Goal: Task Accomplishment & Management: Manage account settings

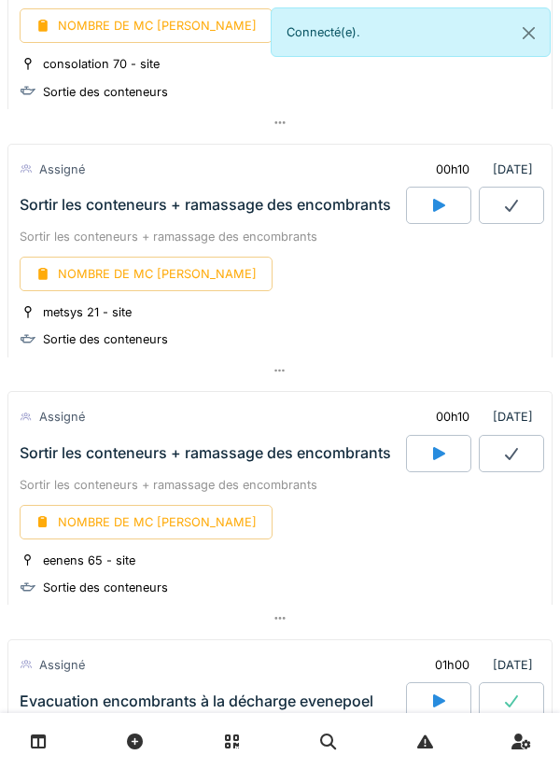
scroll to position [569, 0]
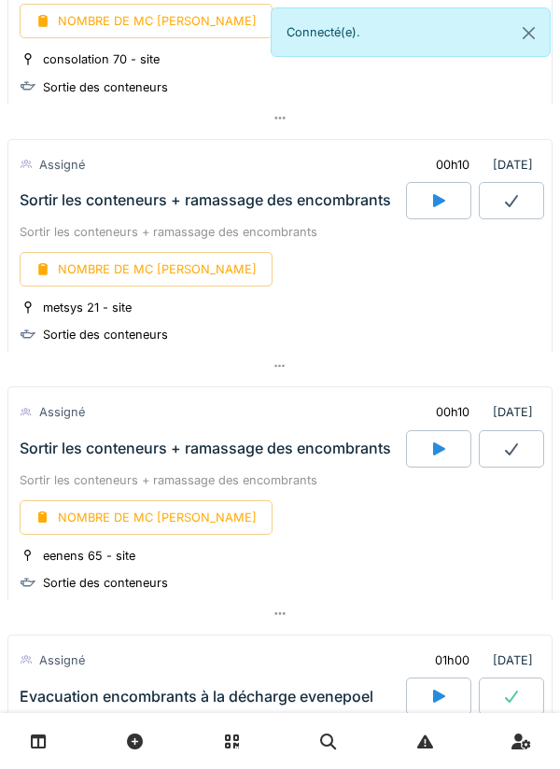
click at [443, 215] on div at bounding box center [438, 200] width 65 height 37
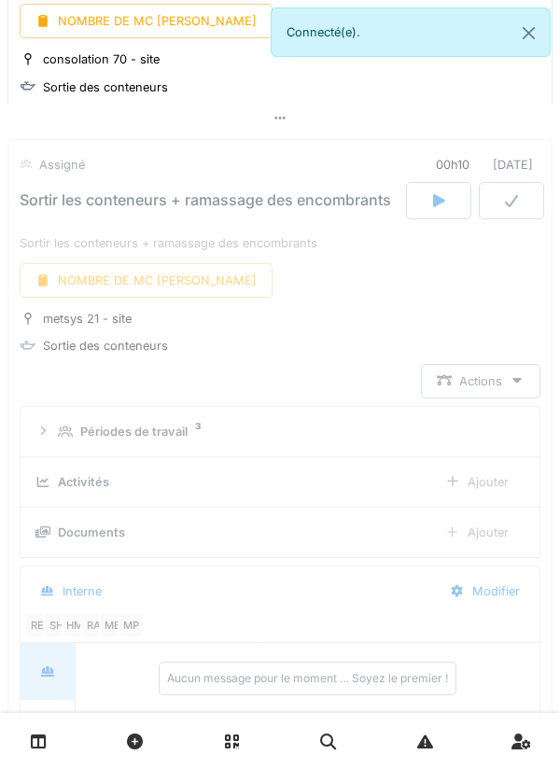
scroll to position [634, 0]
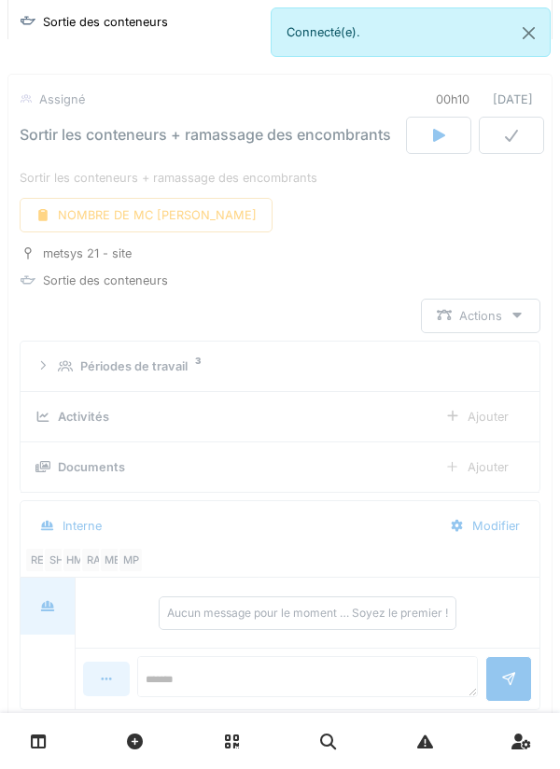
click at [46, 757] on link at bounding box center [39, 741] width 48 height 44
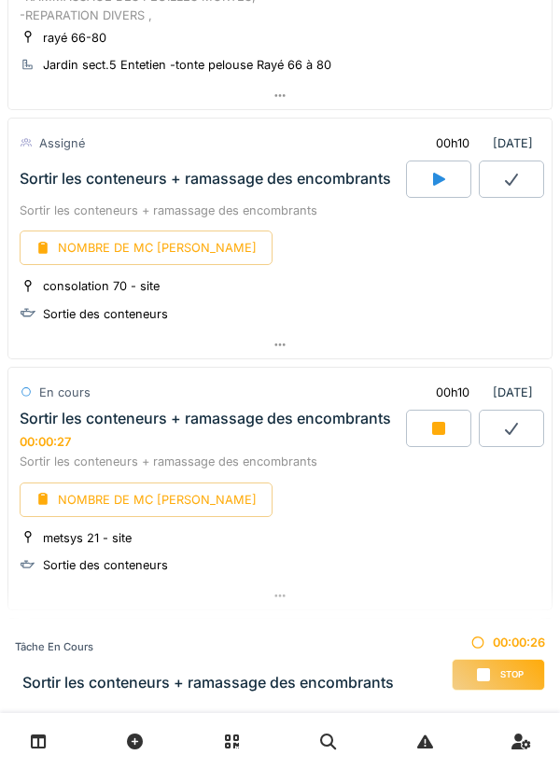
scroll to position [346, 0]
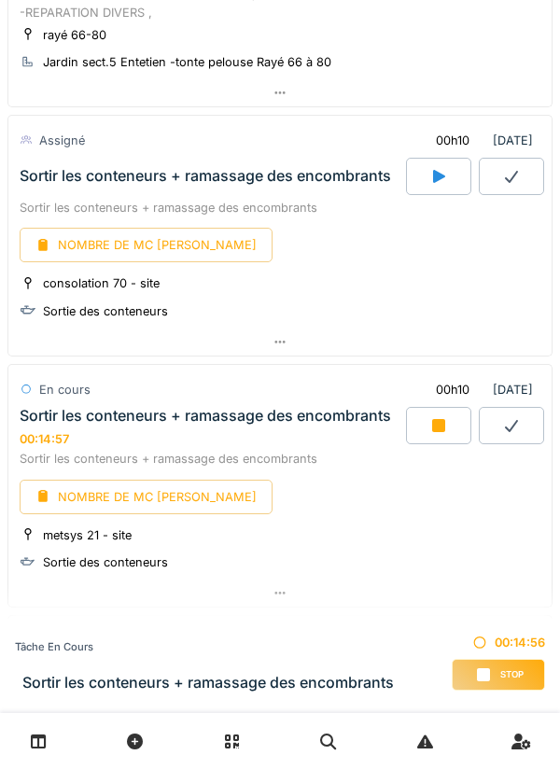
click at [444, 420] on icon at bounding box center [438, 425] width 13 height 13
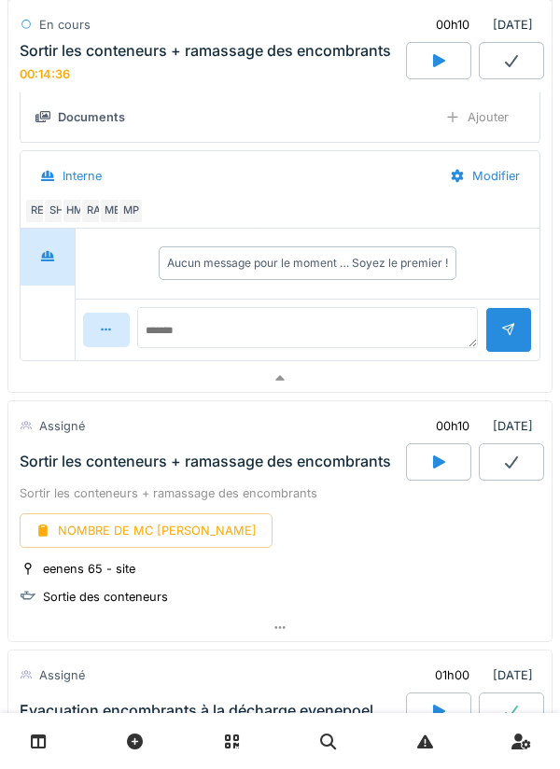
scroll to position [1009, 0]
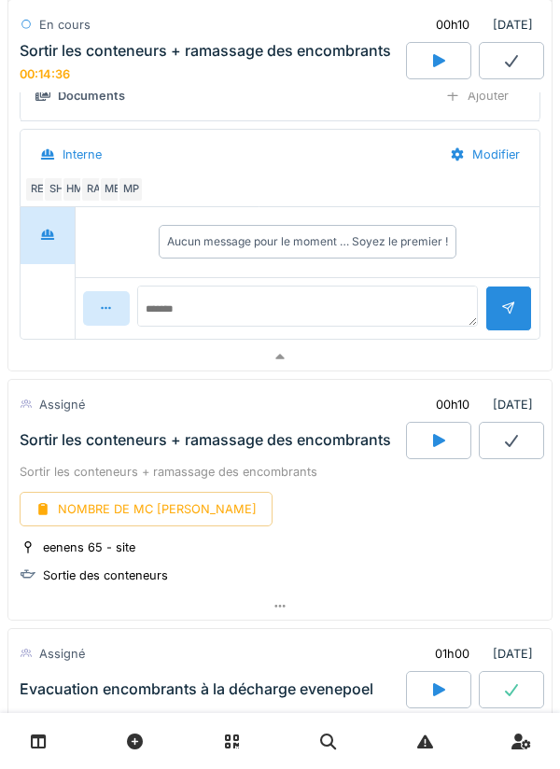
click at [436, 446] on icon at bounding box center [439, 440] width 12 height 13
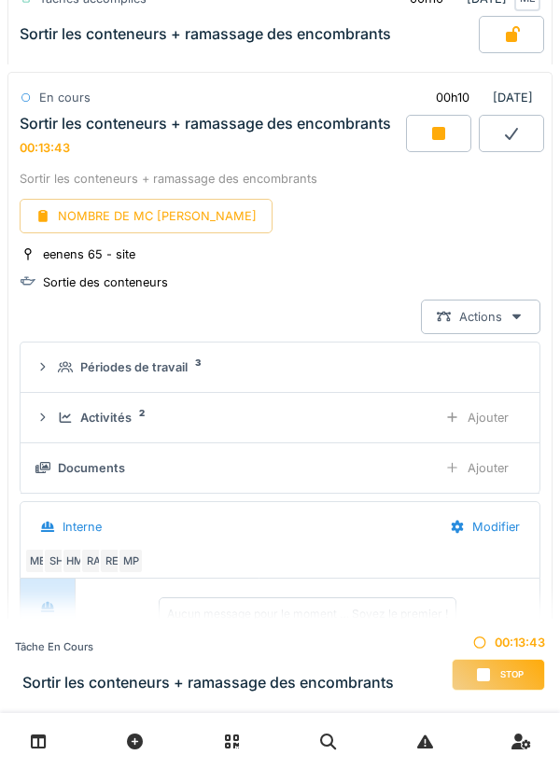
scroll to position [1311, 0]
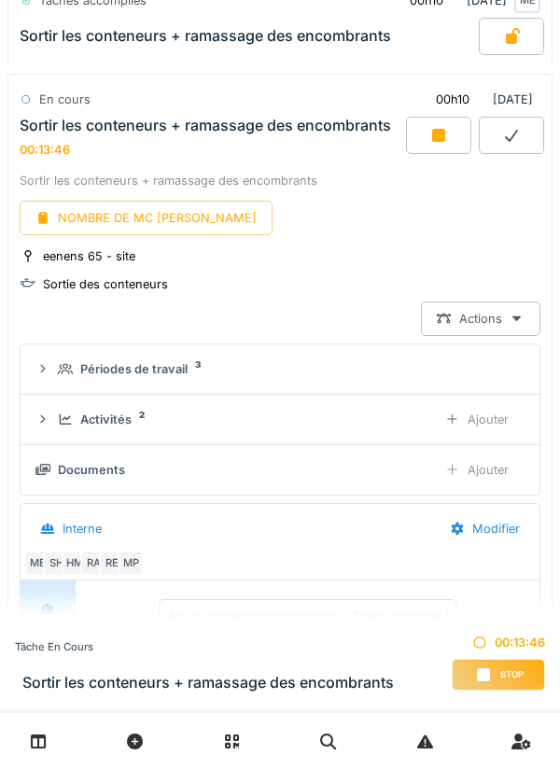
click at [448, 152] on div at bounding box center [438, 135] width 65 height 37
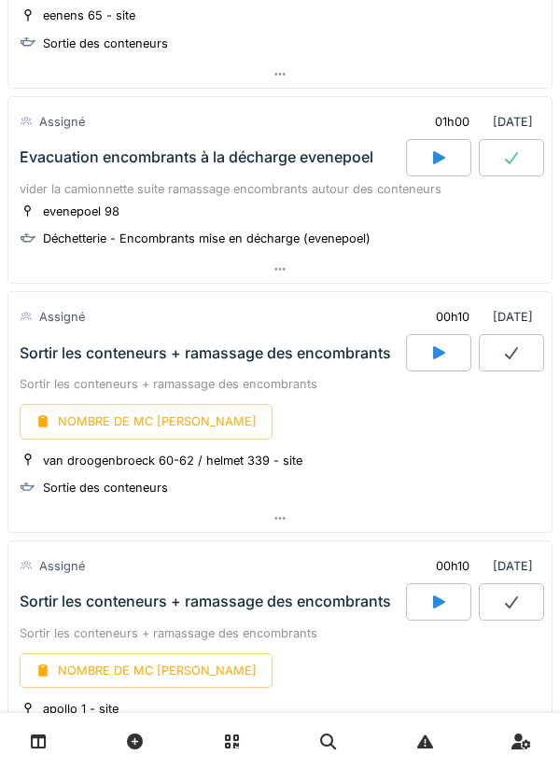
scroll to position [1555, 0]
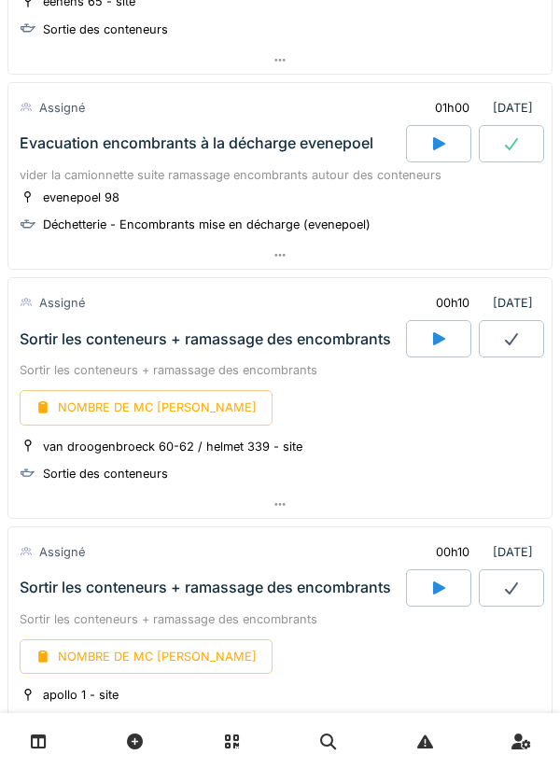
click at [448, 357] on div at bounding box center [438, 338] width 65 height 37
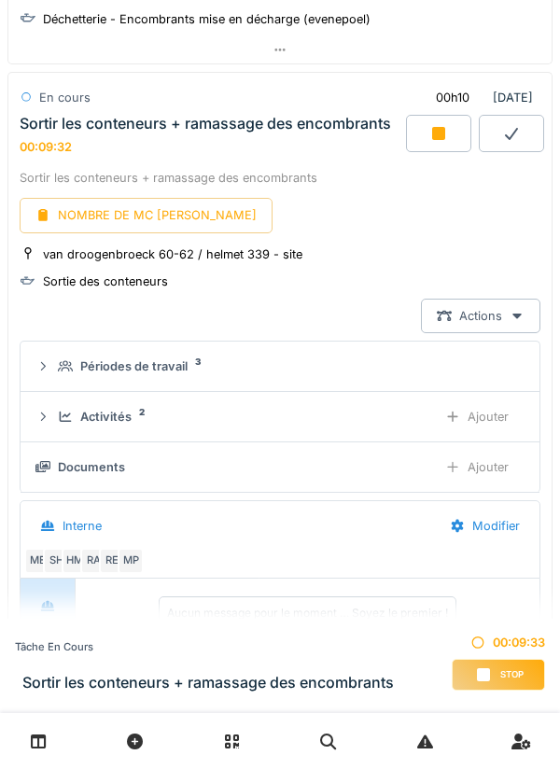
scroll to position [1755, 0]
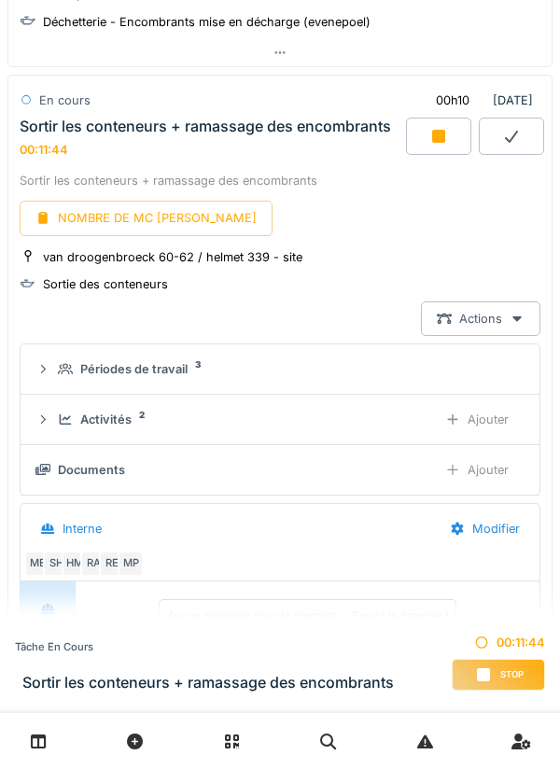
click at [449, 148] on div at bounding box center [438, 136] width 65 height 37
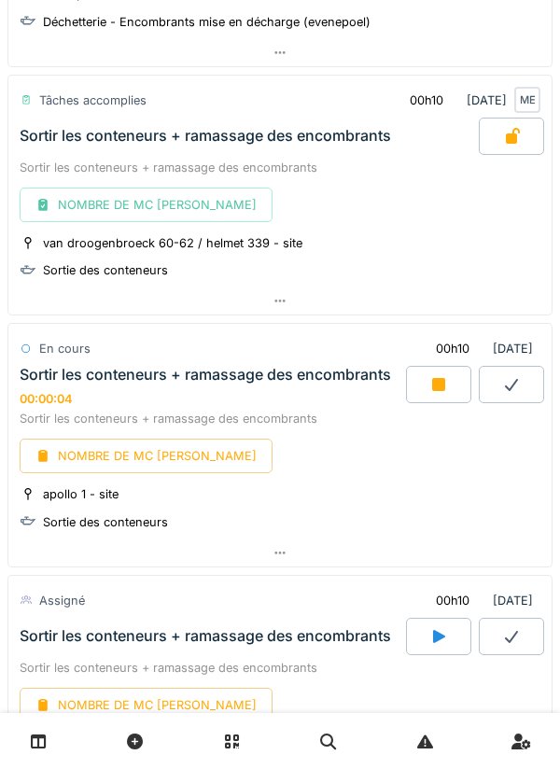
click at [49, 728] on link at bounding box center [39, 741] width 48 height 44
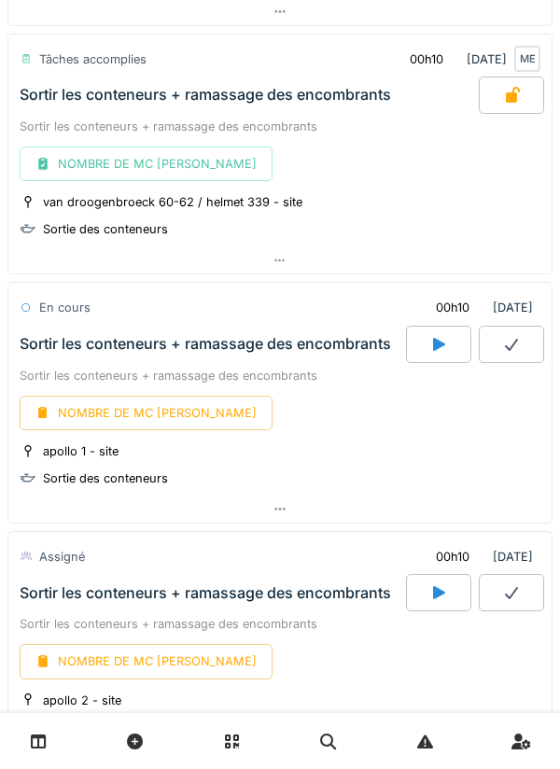
scroll to position [1370, 0]
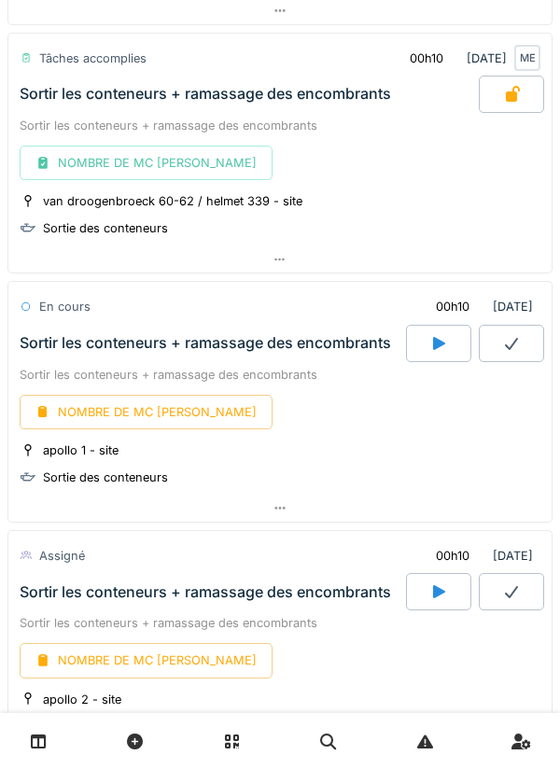
click at [430, 341] on icon at bounding box center [438, 343] width 19 height 15
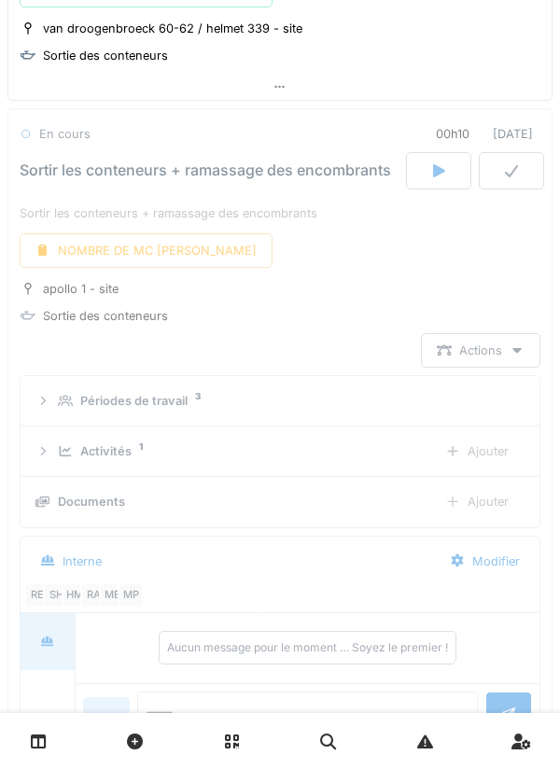
scroll to position [1576, 0]
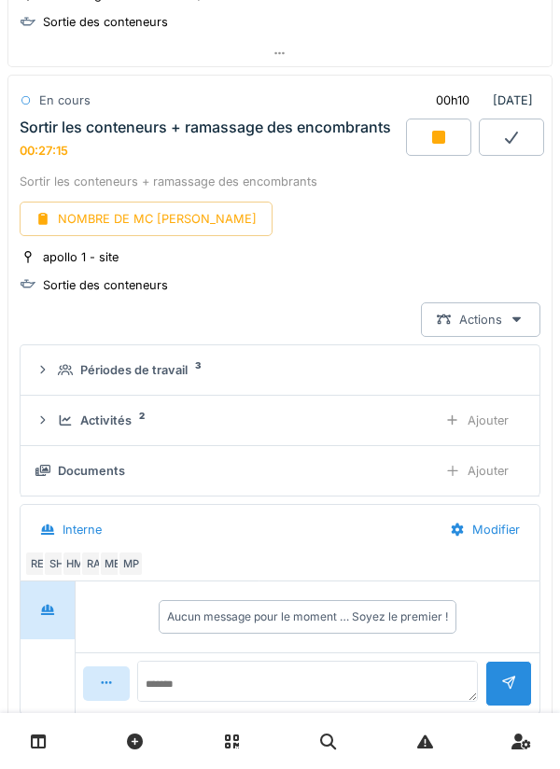
click at [25, 746] on link at bounding box center [39, 741] width 48 height 44
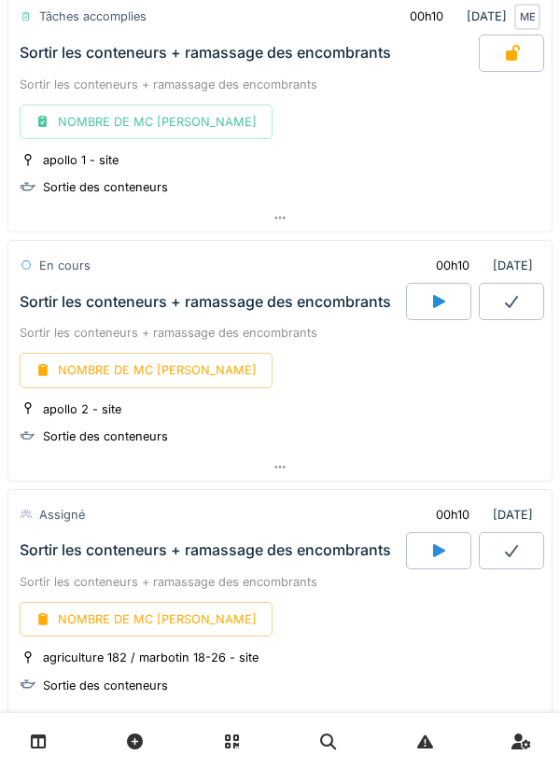
scroll to position [1662, 0]
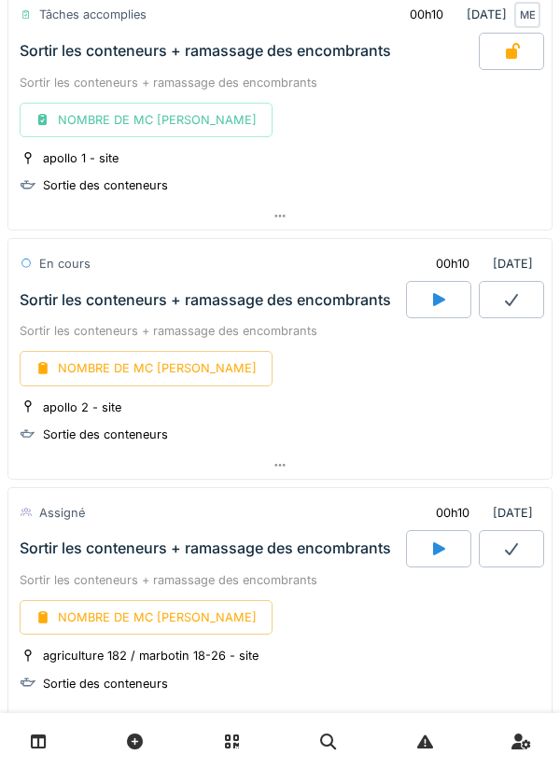
click at [552, 584] on div "mar. 14 octobre 2025 Par jour En retard 96 En cours 08h00 17/10/2025 Jardin sec…" at bounding box center [280, 384] width 560 height 769
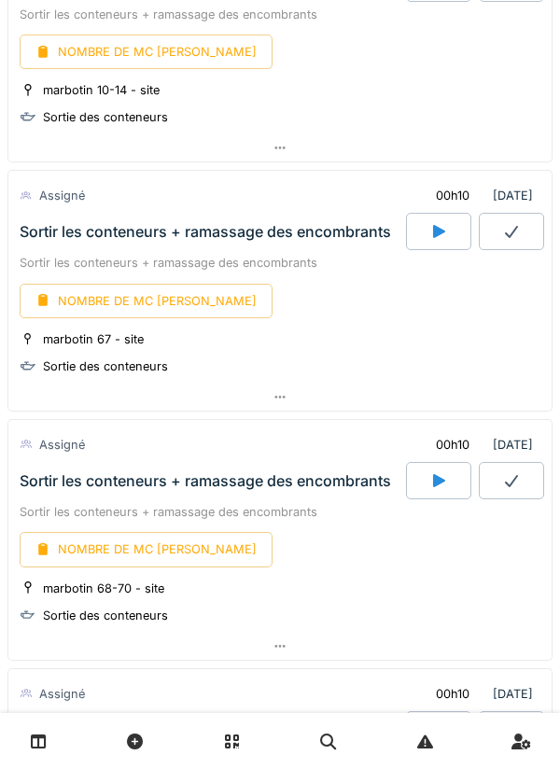
scroll to position [2466, 0]
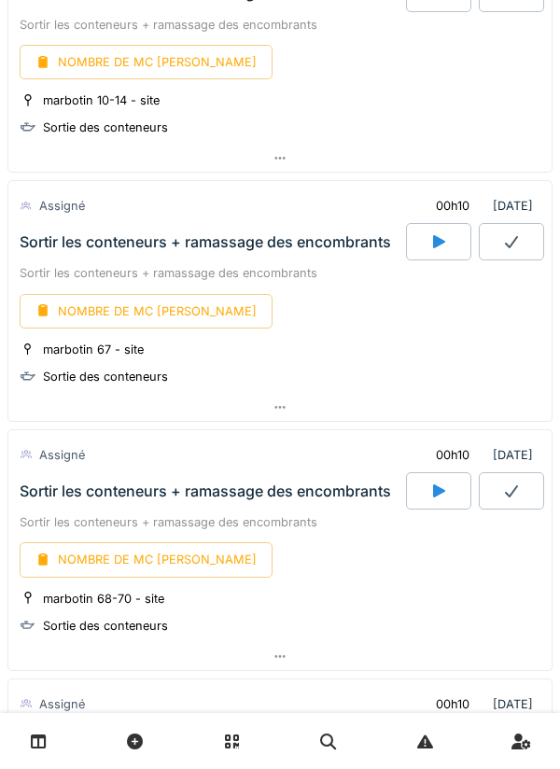
click at [445, 268] on div "Sortir les conteneurs + ramassage des encombrants" at bounding box center [280, 273] width 520 height 18
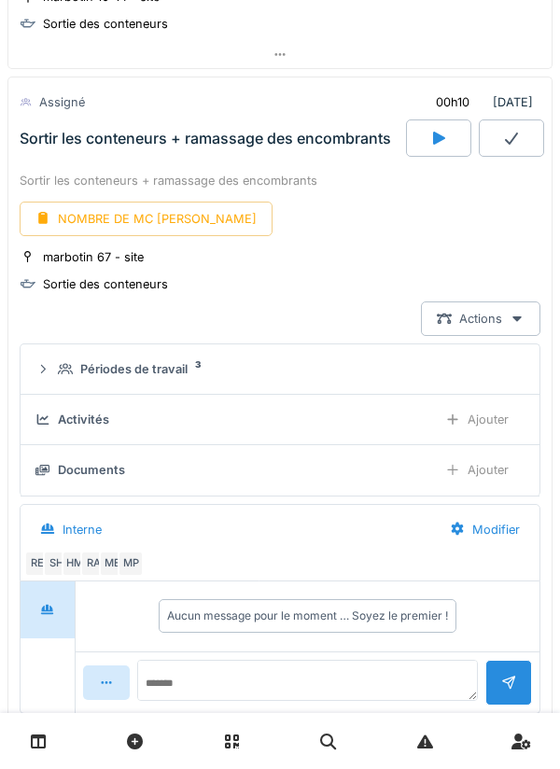
scroll to position [2571, 0]
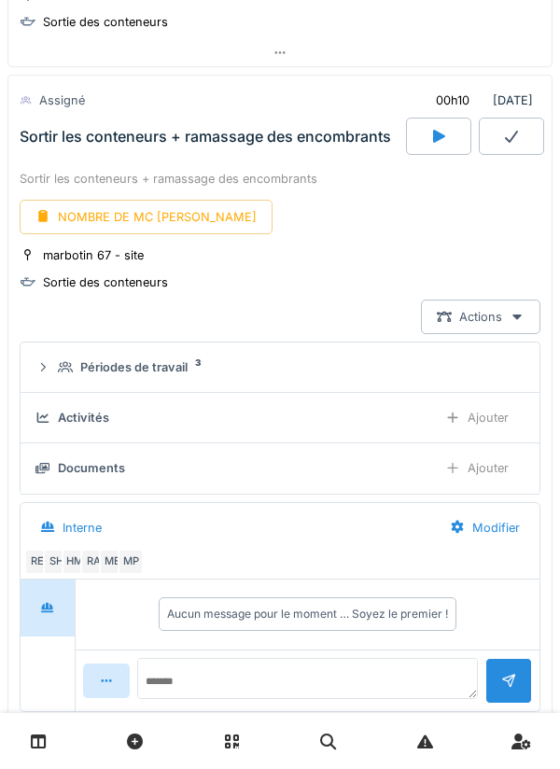
click at [461, 142] on div at bounding box center [438, 136] width 65 height 37
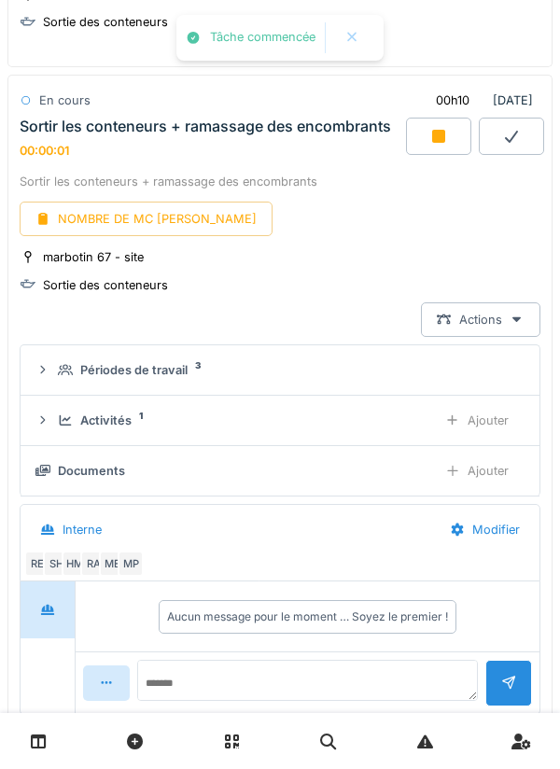
click at [546, 554] on div "Sortir les conteneurs + ramassage des encombrants NOMBRE DE MC EVACUE marbotin …" at bounding box center [279, 443] width 545 height 549
click at [519, 563] on div "RE SH HM RA ME MP" at bounding box center [276, 563] width 504 height 26
click at [446, 142] on icon at bounding box center [438, 136] width 19 height 15
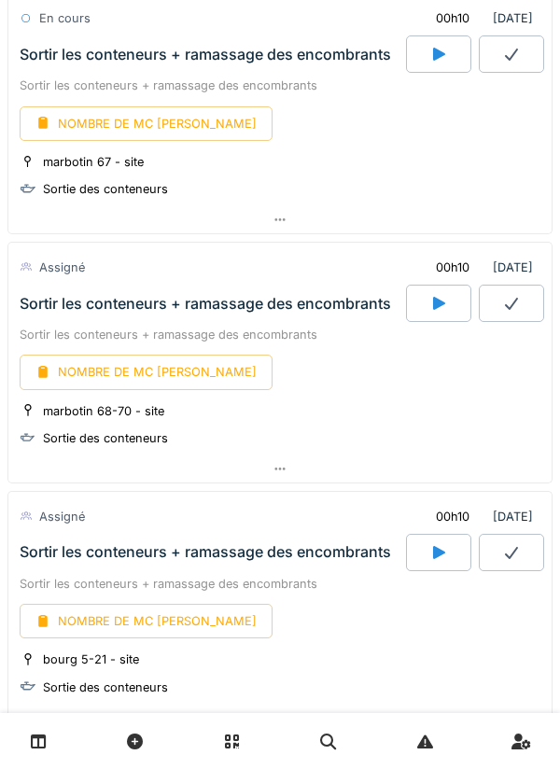
scroll to position [2655, 0]
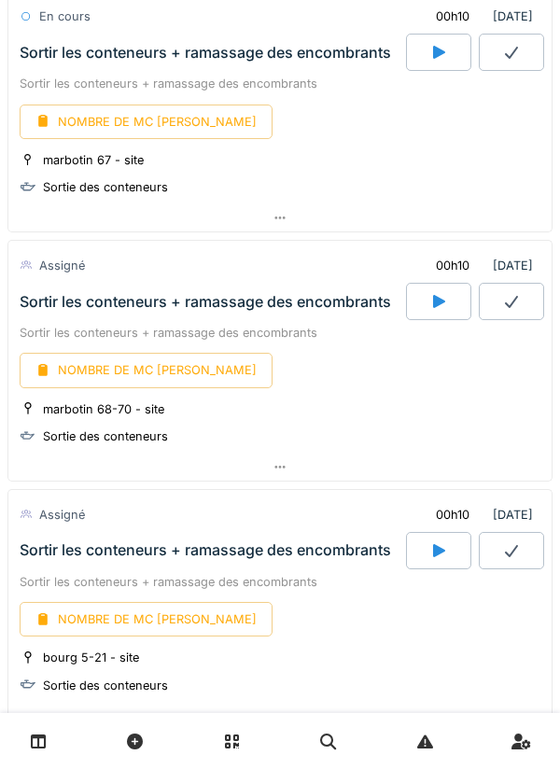
click at [444, 303] on icon at bounding box center [438, 301] width 19 height 15
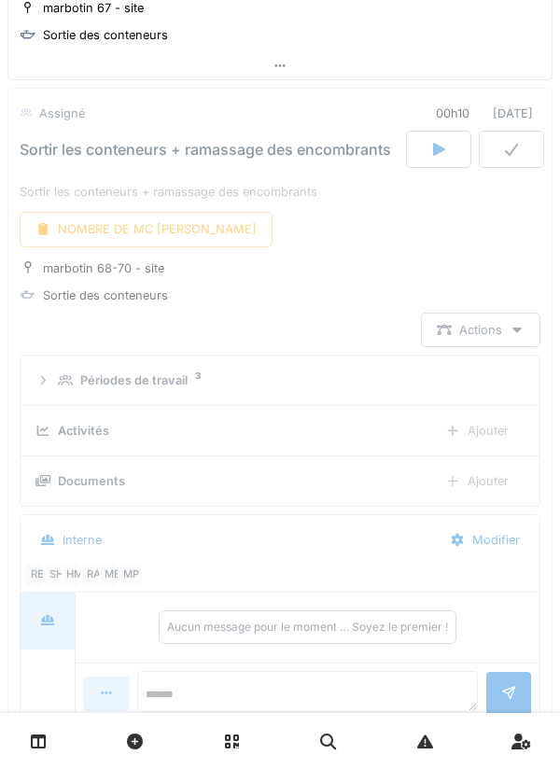
scroll to position [2820, 0]
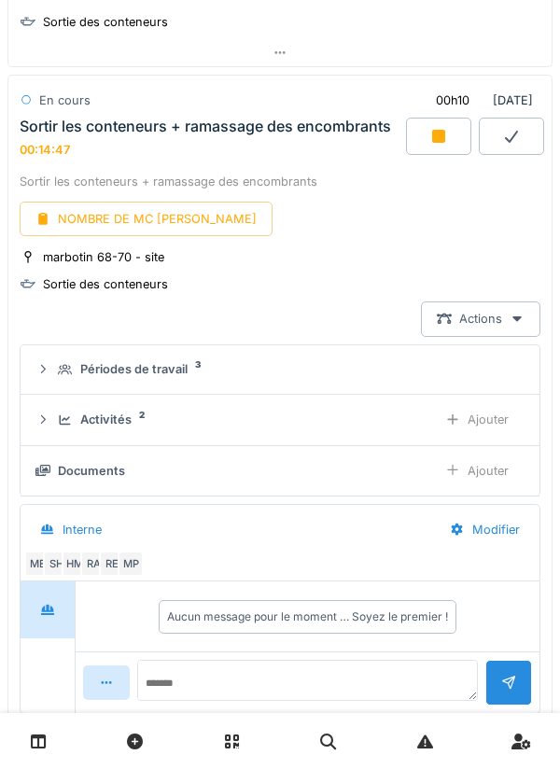
click at [435, 138] on icon at bounding box center [438, 136] width 13 height 13
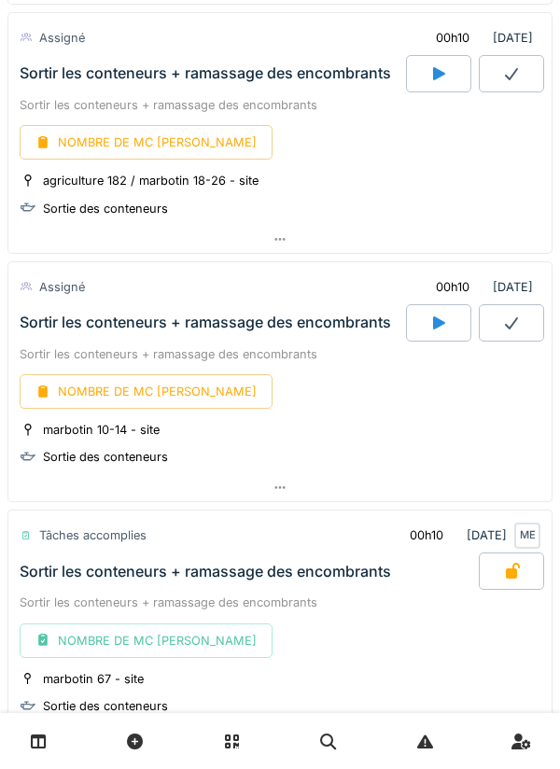
scroll to position [2134, 0]
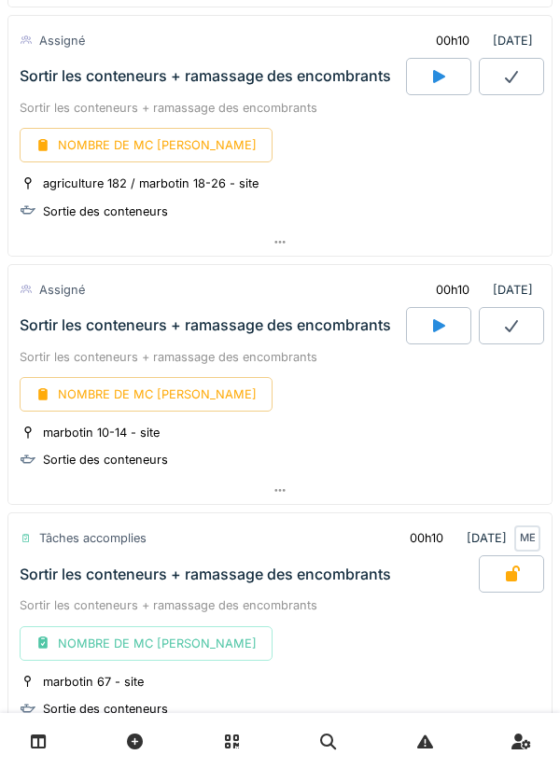
click at [443, 85] on div at bounding box center [438, 76] width 65 height 37
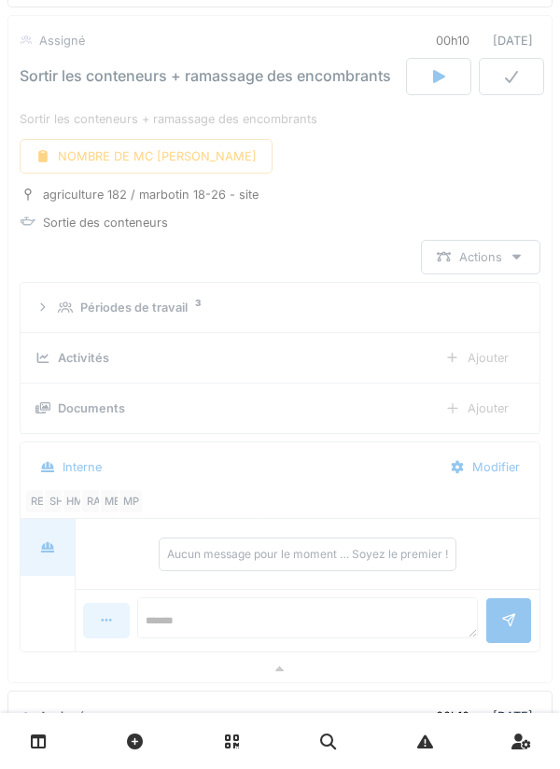
scroll to position [2074, 0]
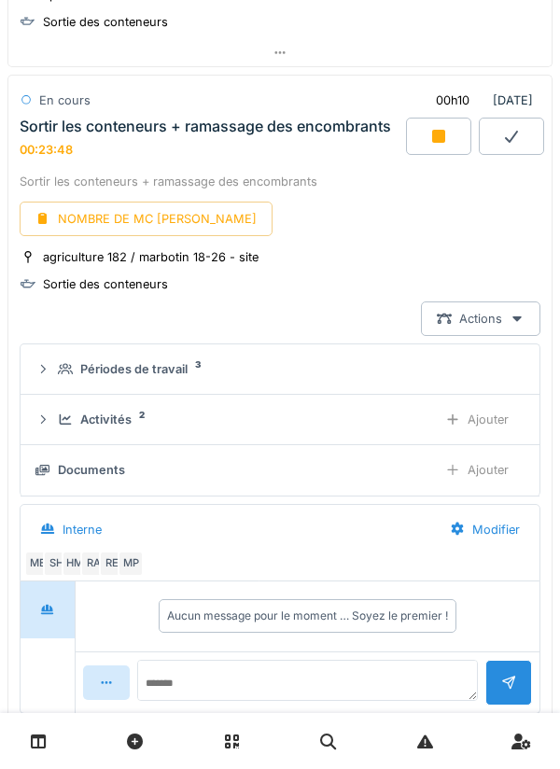
click at [436, 154] on div at bounding box center [438, 136] width 65 height 37
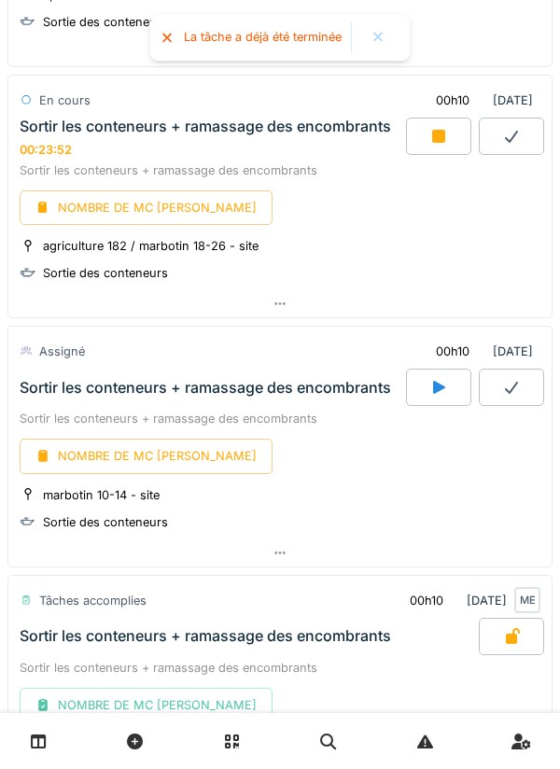
click at [444, 393] on icon at bounding box center [438, 387] width 19 height 15
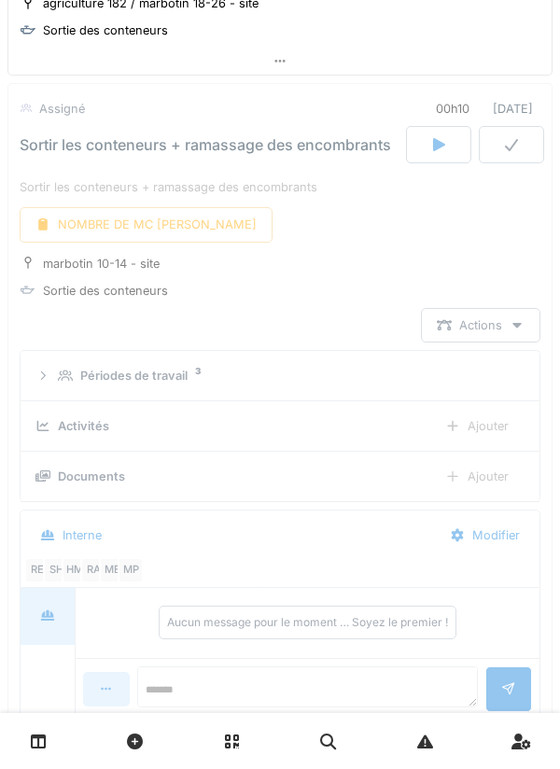
scroll to position [2325, 0]
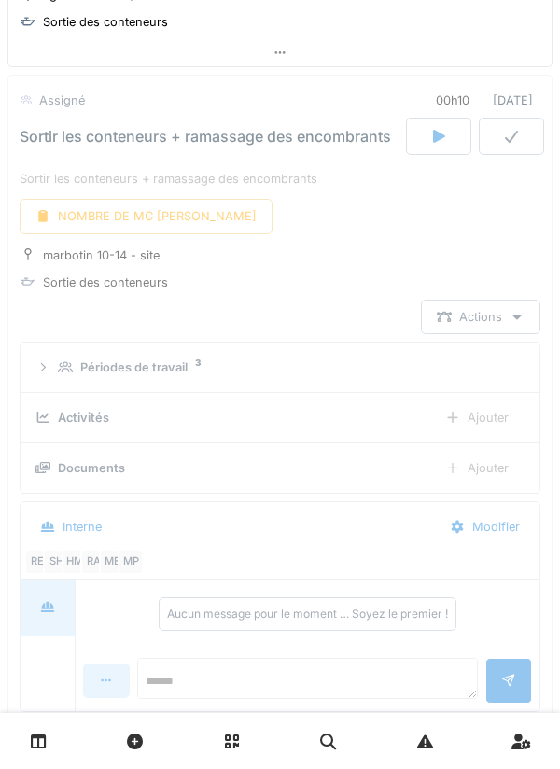
click at [43, 738] on icon at bounding box center [39, 741] width 16 height 16
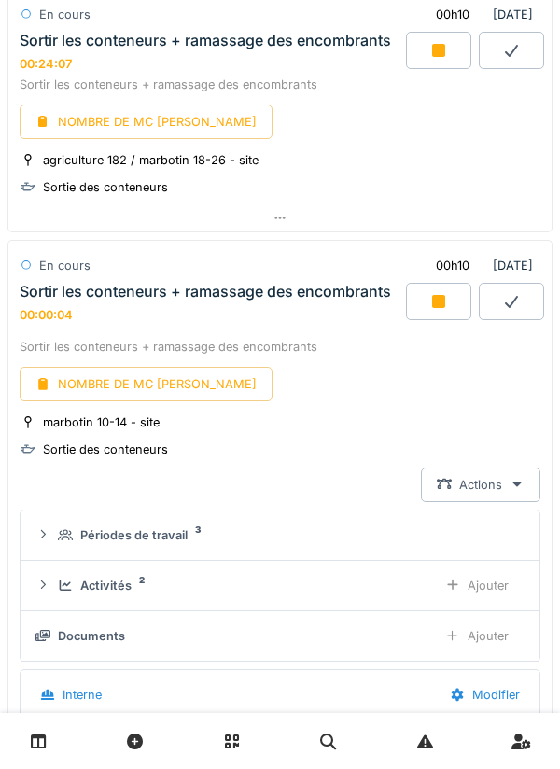
scroll to position [2081, 0]
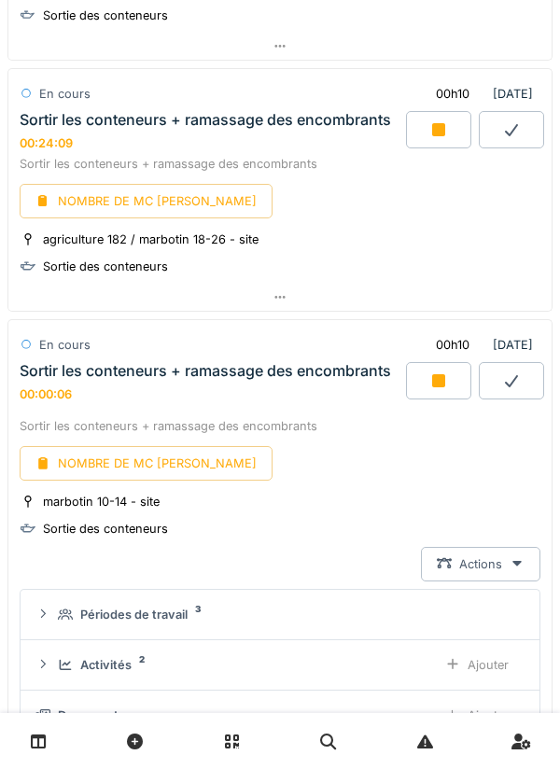
click at [446, 133] on icon at bounding box center [438, 129] width 19 height 15
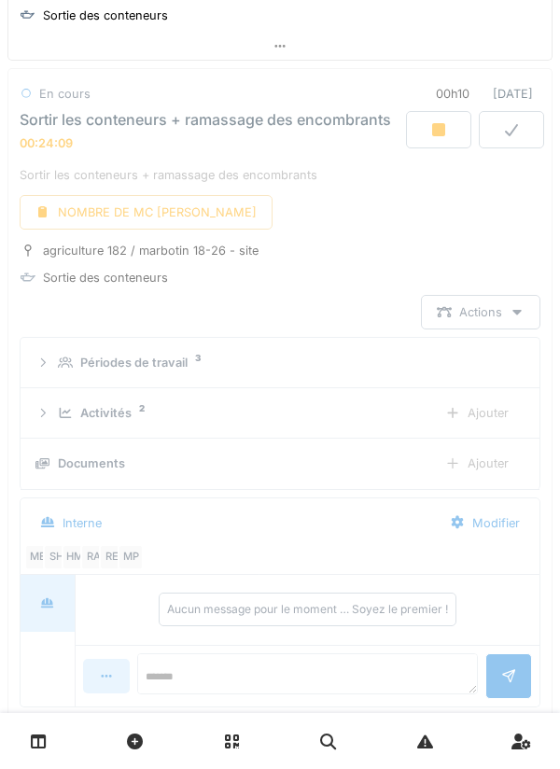
scroll to position [2074, 0]
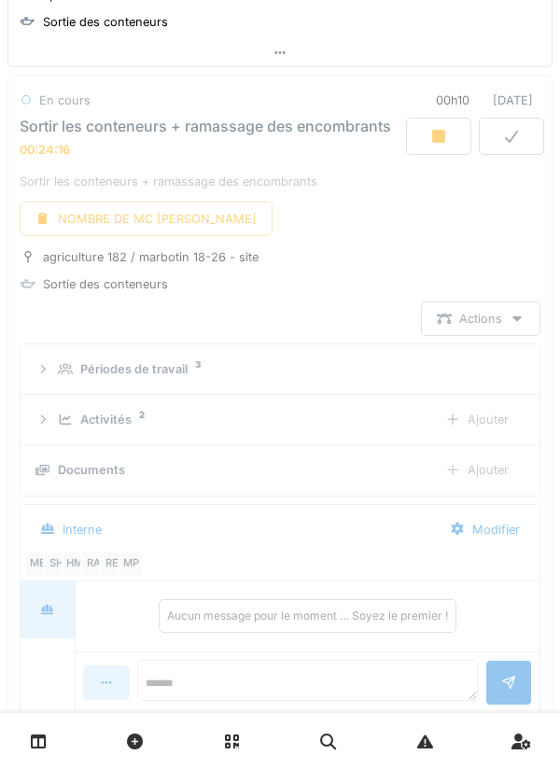
click at [43, 753] on link at bounding box center [39, 741] width 48 height 44
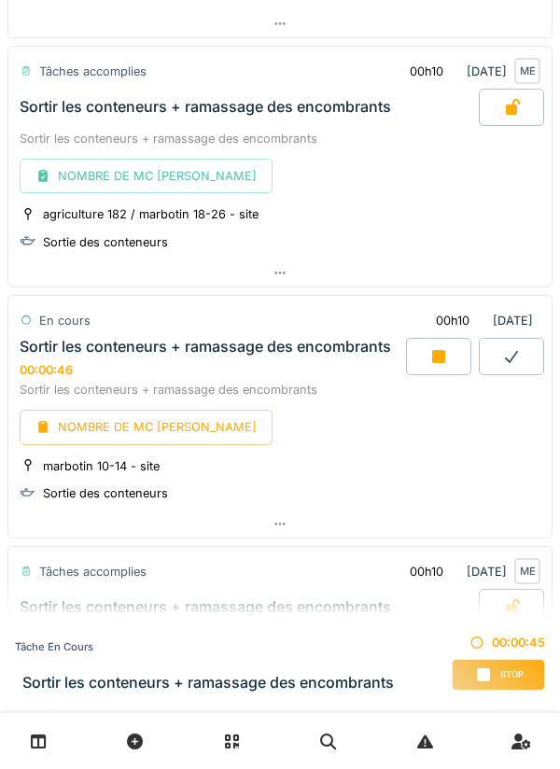
scroll to position [2058, 0]
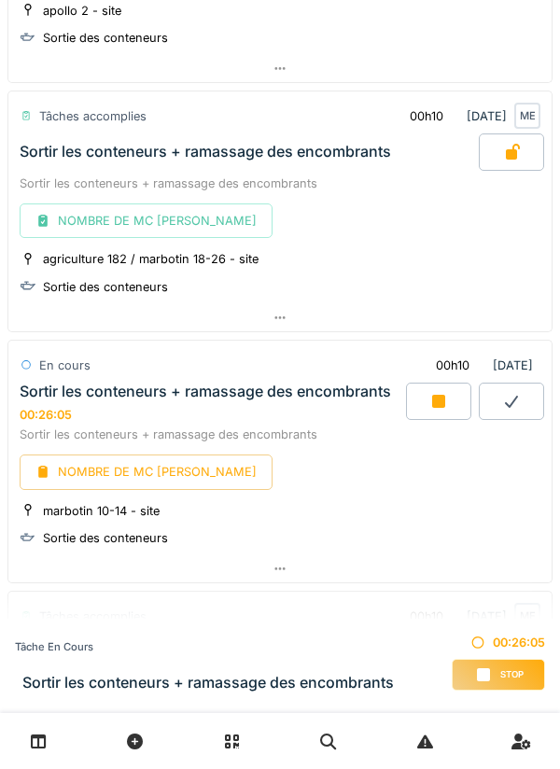
click at [436, 407] on icon at bounding box center [438, 401] width 13 height 13
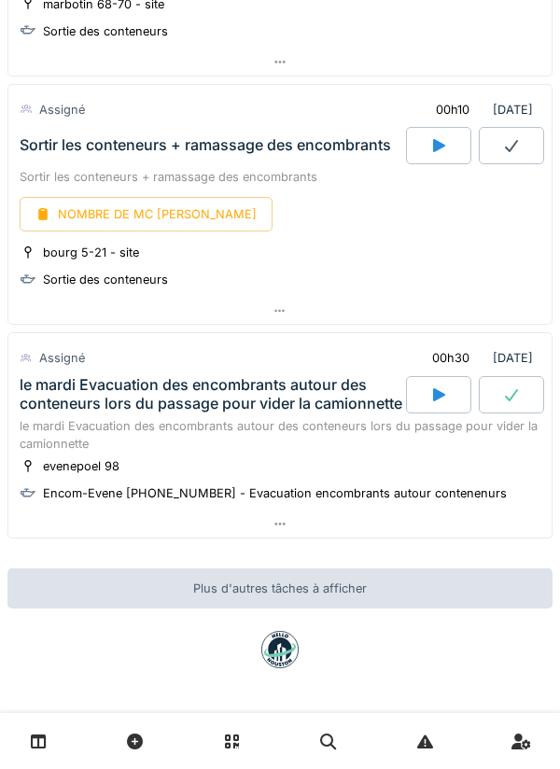
scroll to position [3505, 0]
click at [433, 139] on div at bounding box center [438, 145] width 65 height 37
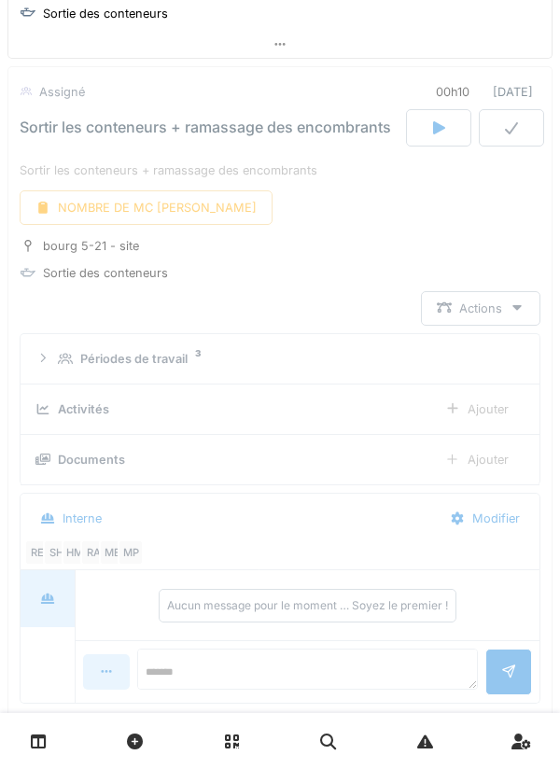
scroll to position [3497, 0]
